Goal: Transaction & Acquisition: Purchase product/service

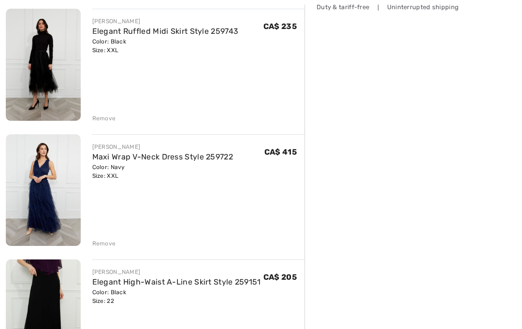
scroll to position [274, 0]
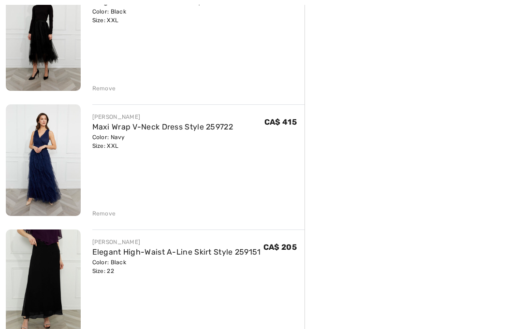
click at [41, 154] on img at bounding box center [43, 160] width 75 height 112
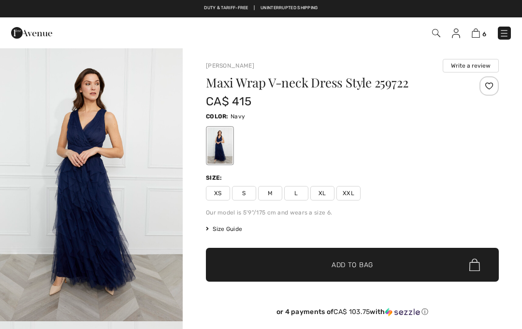
checkbox input "true"
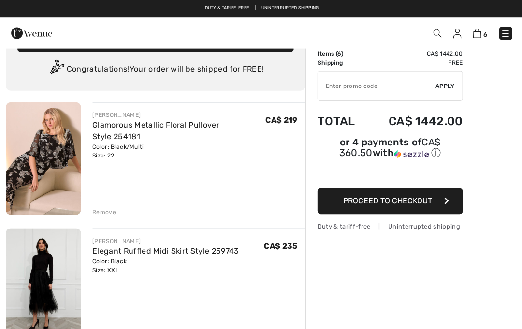
scroll to position [25, 0]
